Goal: Task Accomplishment & Management: Manage account settings

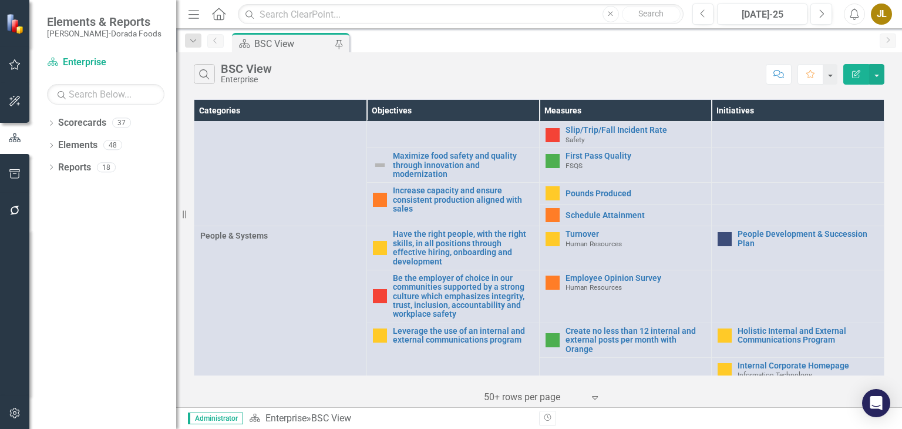
scroll to position [477, 0]
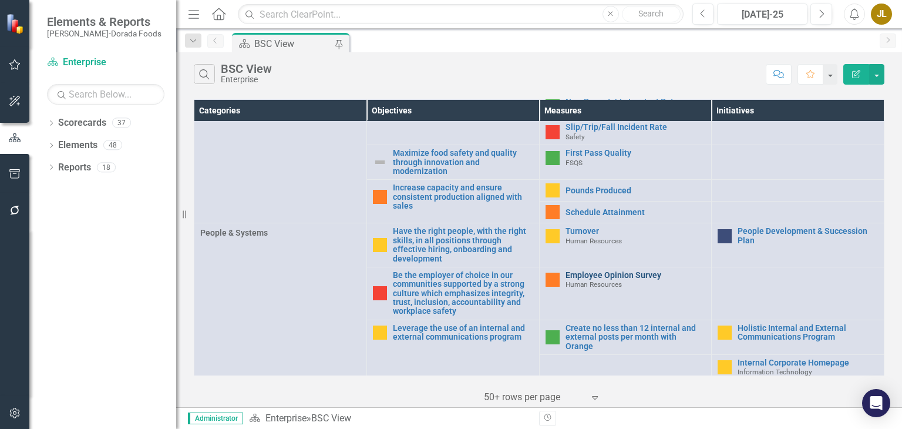
click at [593, 271] on link "Employee Opinion Survey" at bounding box center [635, 275] width 140 height 9
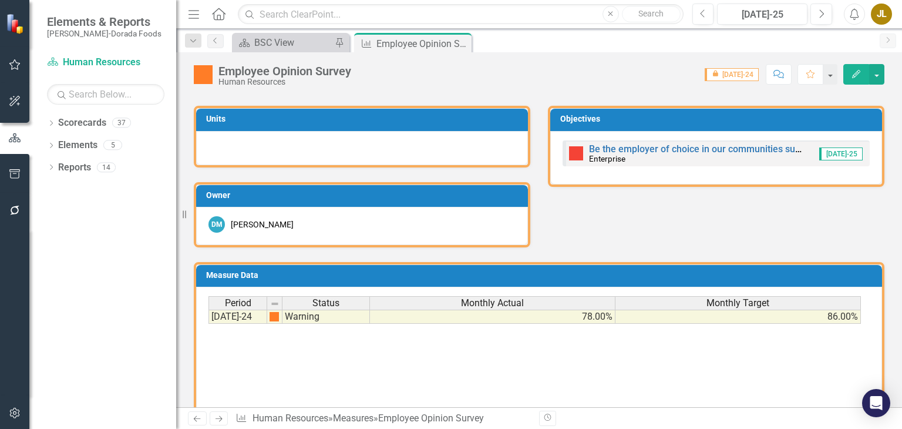
scroll to position [255, 0]
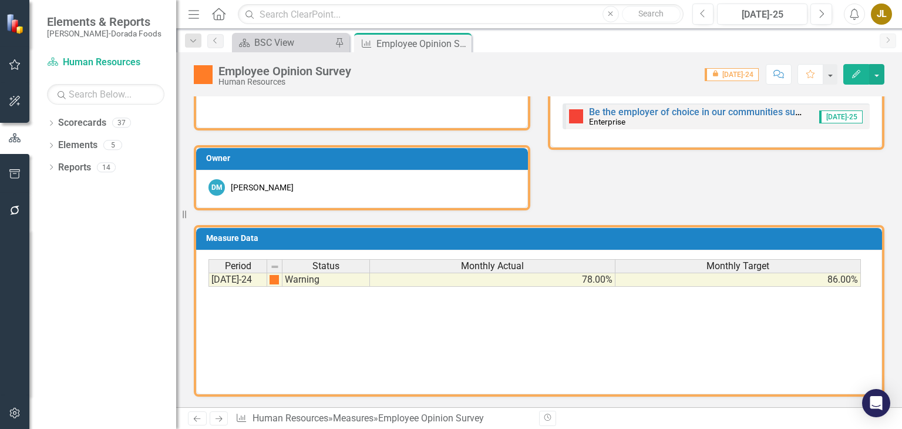
click at [744, 76] on span "icon.lock [DATE]-24" at bounding box center [732, 74] width 54 height 13
click at [862, 75] on button "Edit" at bounding box center [856, 74] width 26 height 21
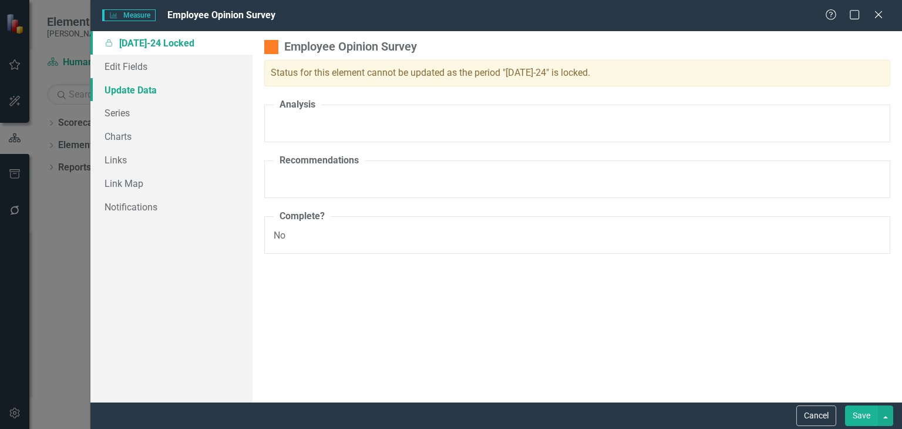
click at [127, 92] on link "Update Data" at bounding box center [171, 89] width 162 height 23
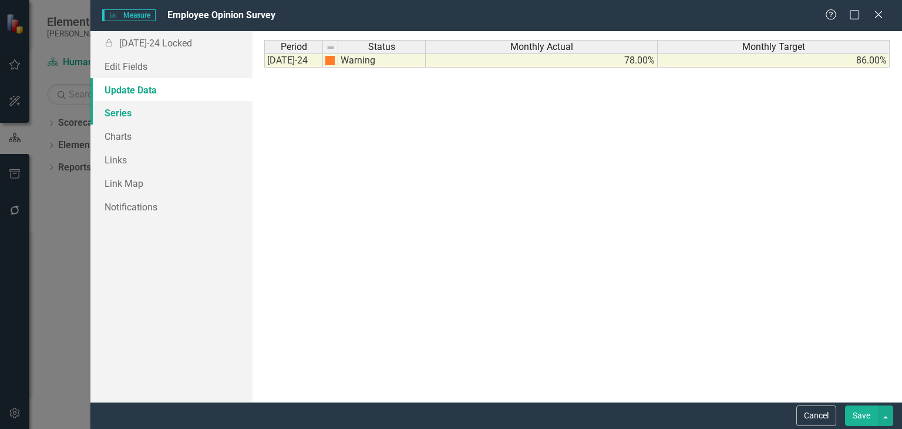
click at [132, 112] on link "Series" at bounding box center [171, 112] width 162 height 23
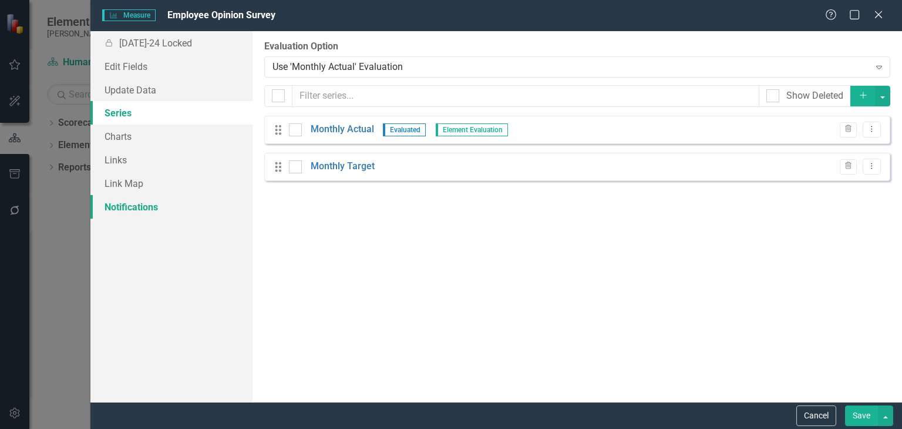
click at [136, 208] on link "Notifications" at bounding box center [171, 206] width 162 height 23
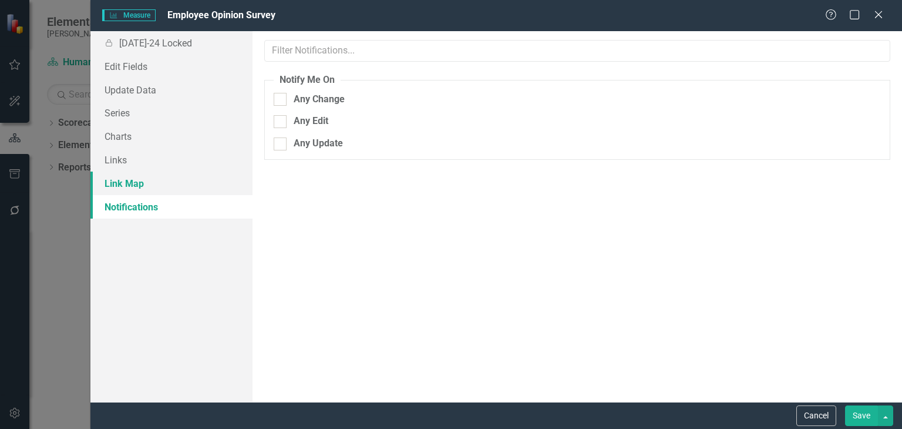
click at [127, 179] on link "Link Map" at bounding box center [171, 182] width 162 height 23
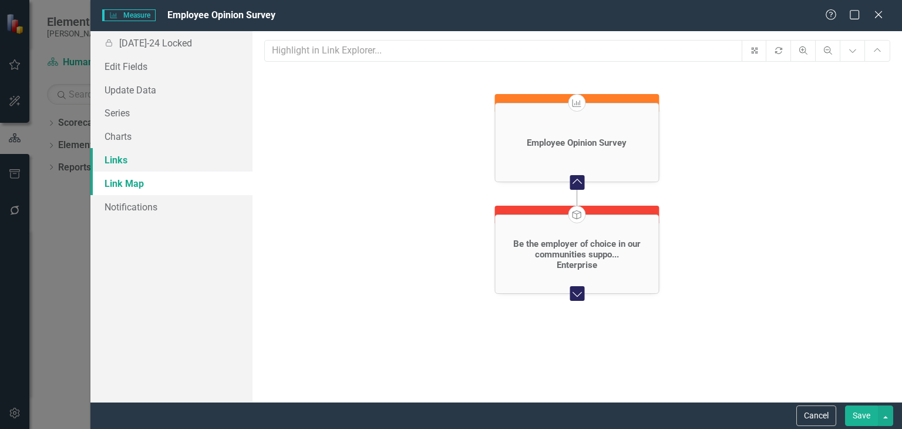
click at [120, 163] on link "Links" at bounding box center [171, 159] width 162 height 23
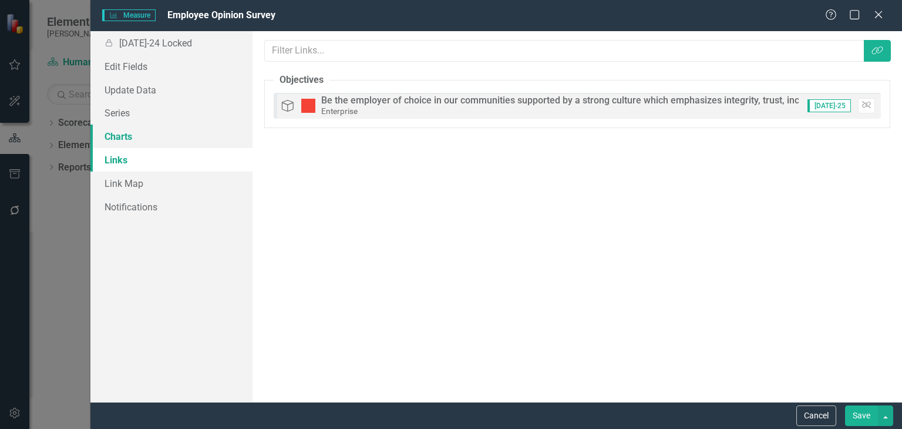
click at [119, 132] on link "Charts" at bounding box center [171, 135] width 162 height 23
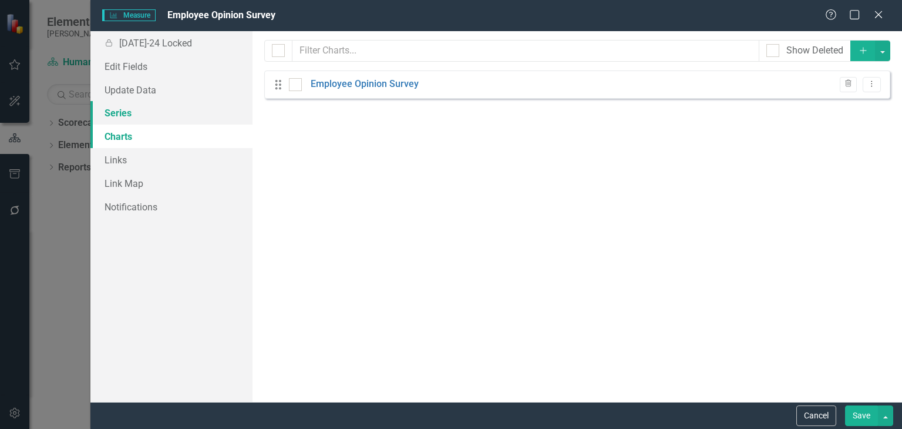
click at [125, 109] on link "Series" at bounding box center [171, 112] width 162 height 23
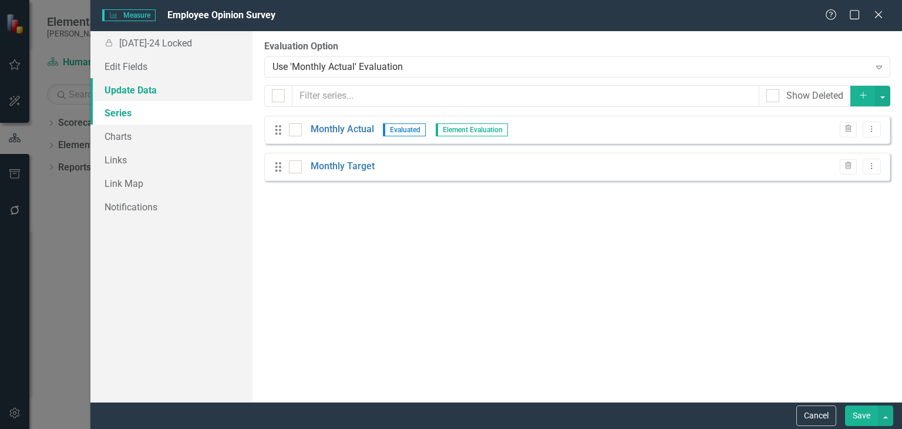
click at [136, 88] on link "Update Data" at bounding box center [171, 89] width 162 height 23
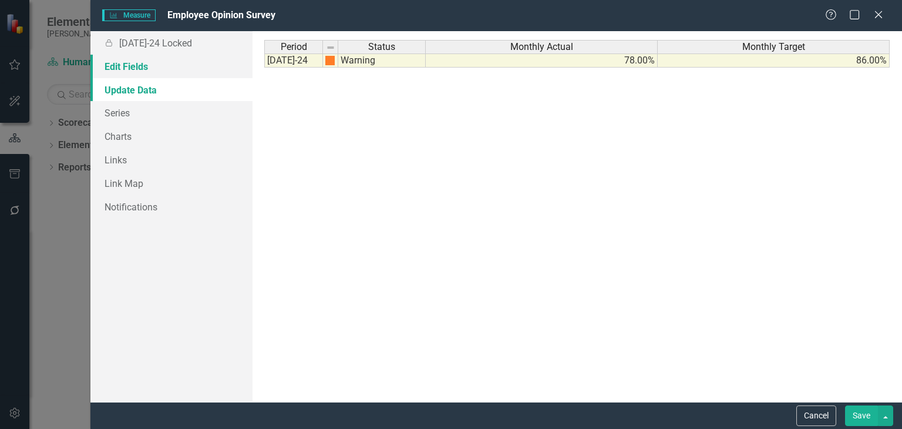
click at [134, 62] on link "Edit Fields" at bounding box center [171, 66] width 162 height 23
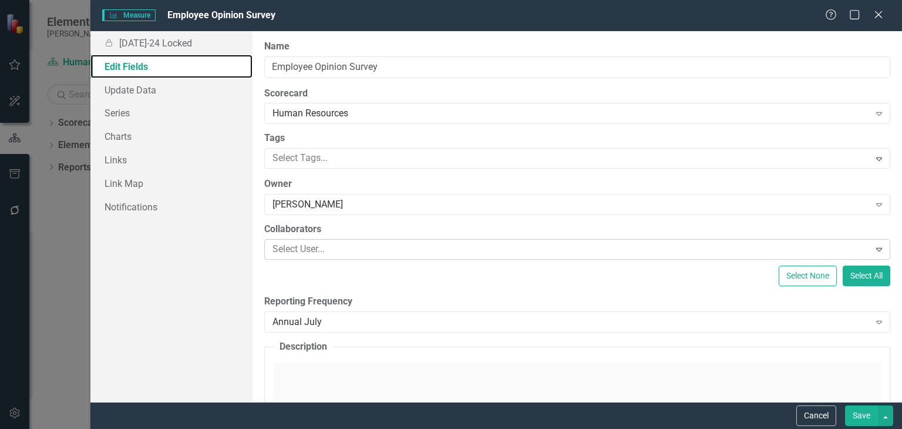
scroll to position [89, 0]
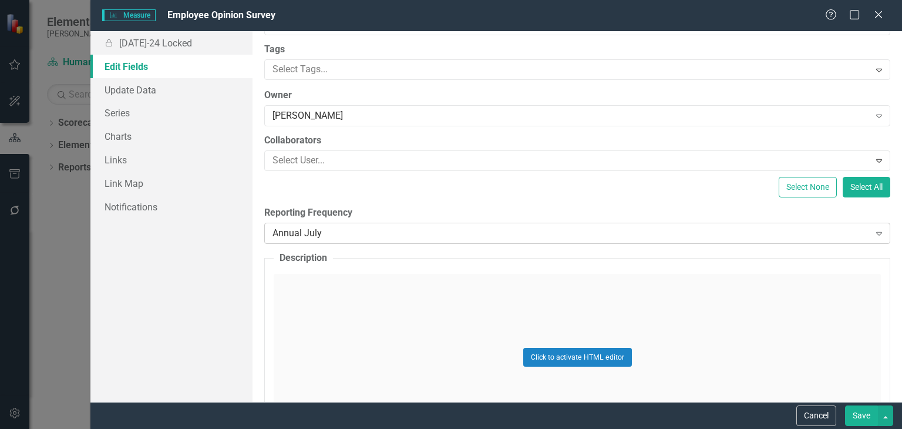
click at [505, 232] on div "Annual July" at bounding box center [570, 233] width 597 height 14
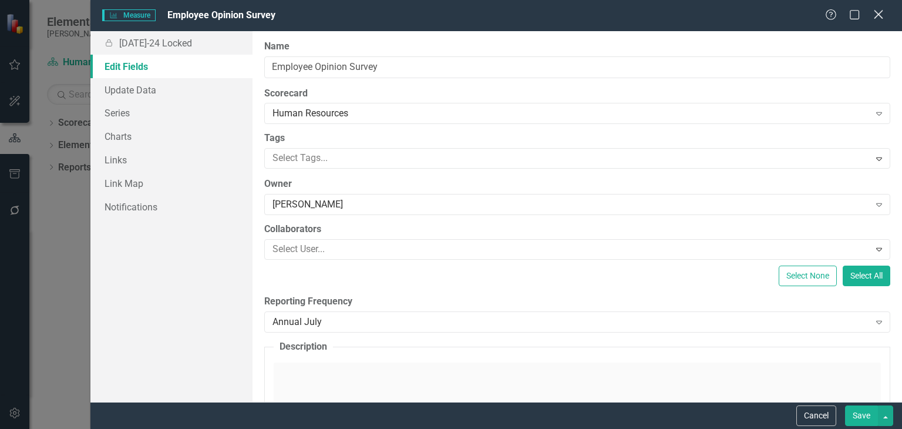
click at [882, 21] on div "Close" at bounding box center [878, 16] width 15 height 16
